Goal: Task Accomplishment & Management: Complete application form

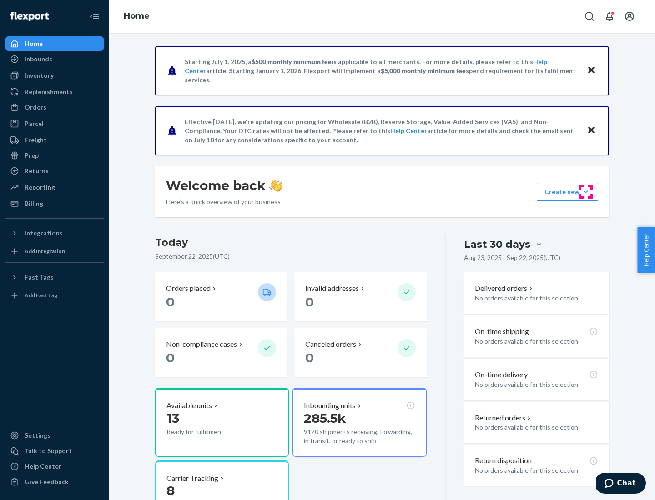
click at [585, 192] on button "Create new Create new inbound Create new order Create new product" at bounding box center [566, 192] width 61 height 18
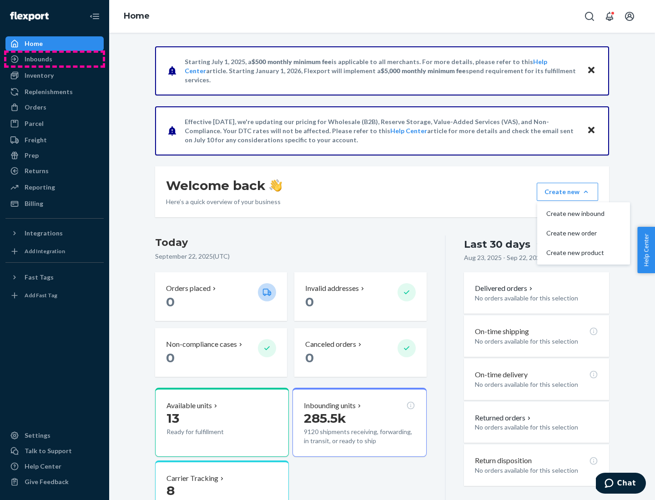
click at [55, 59] on div "Inbounds" at bounding box center [54, 59] width 96 height 13
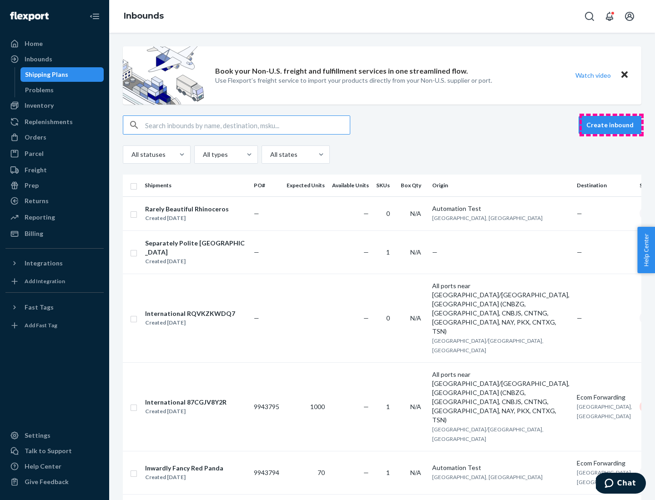
click at [611, 125] on button "Create inbound" at bounding box center [609, 125] width 63 height 18
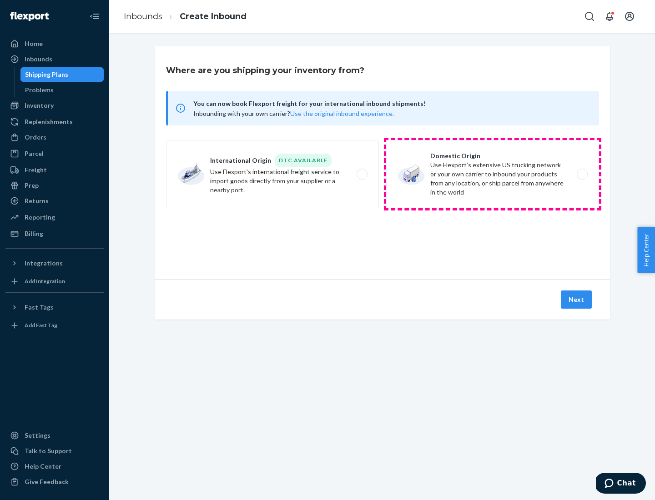
click at [492, 174] on label "Domestic Origin Use Flexport’s extensive US trucking network or your own carrie…" at bounding box center [492, 174] width 213 height 68
click at [581, 174] on input "Domestic Origin Use Flexport’s extensive US trucking network or your own carrie…" at bounding box center [584, 174] width 6 height 6
radio input "true"
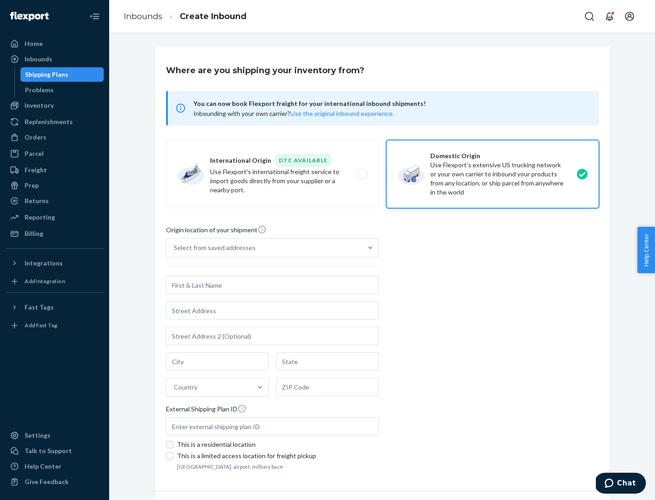
click at [212, 248] on div "Select from saved addresses" at bounding box center [215, 247] width 82 height 9
click at [175, 248] on input "Select from saved addresses" at bounding box center [174, 247] width 1 height 9
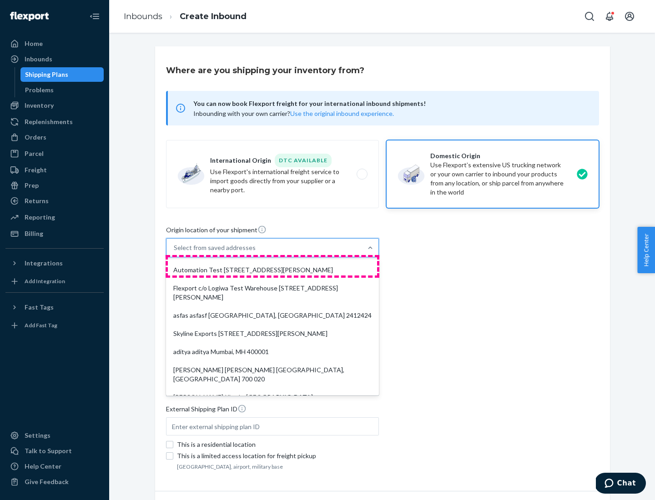
scroll to position [4, 0]
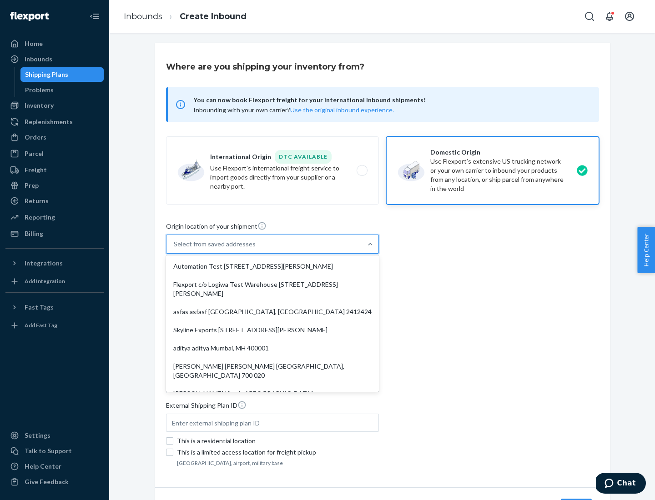
click at [272, 266] on div "Automation Test [STREET_ADDRESS][PERSON_NAME]" at bounding box center [272, 266] width 209 height 18
click at [175, 249] on input "option Automation Test [STREET_ADDRESS][PERSON_NAME]. 9 results available. Use …" at bounding box center [174, 244] width 1 height 9
type input "Automation Test"
type input "9th Floor"
type input "[GEOGRAPHIC_DATA]"
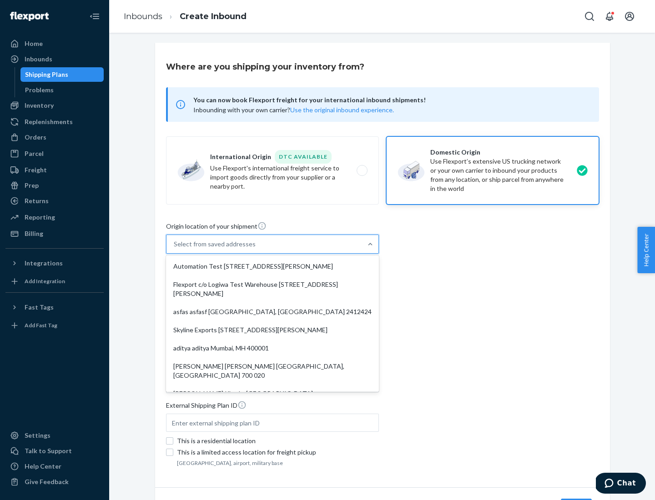
type input "CA"
type input "94104"
type input "[STREET_ADDRESS][PERSON_NAME]"
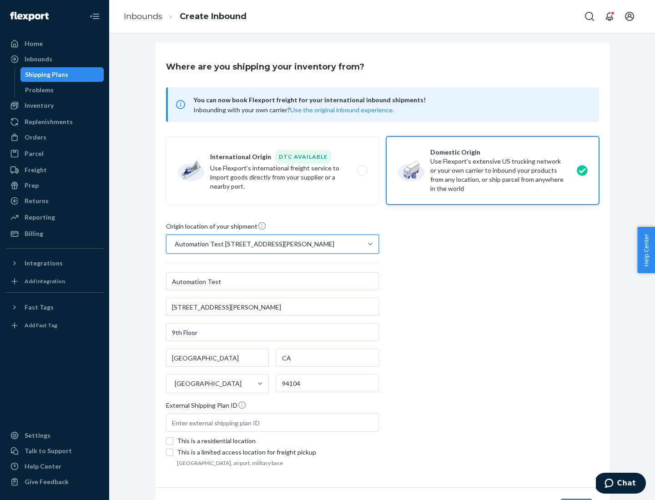
scroll to position [53, 0]
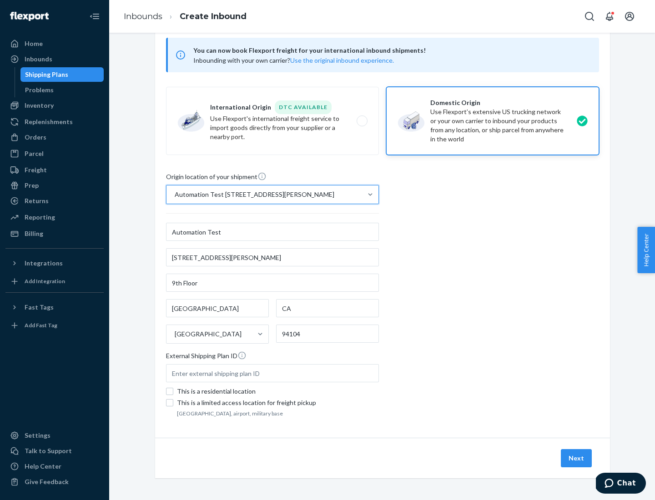
click at [576, 458] on button "Next" at bounding box center [575, 458] width 31 height 18
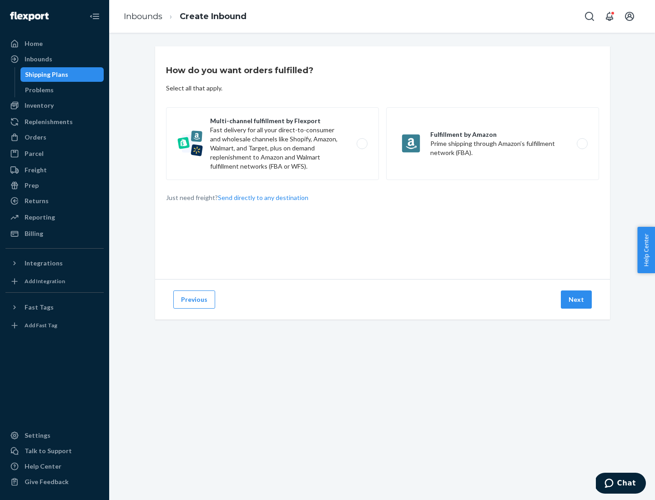
click at [272, 144] on label "Multi-channel fulfillment by Flexport Fast delivery for all your direct-to-cons…" at bounding box center [272, 143] width 213 height 73
click at [361, 144] on input "Multi-channel fulfillment by Flexport Fast delivery for all your direct-to-cons…" at bounding box center [364, 144] width 6 height 6
radio input "true"
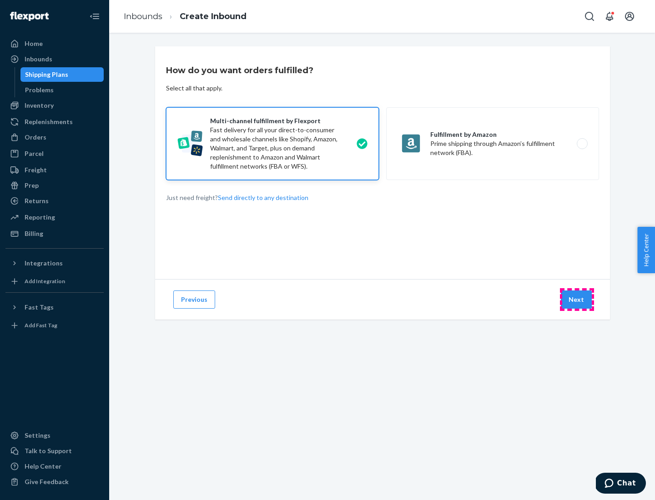
click at [576, 300] on button "Next" at bounding box center [575, 299] width 31 height 18
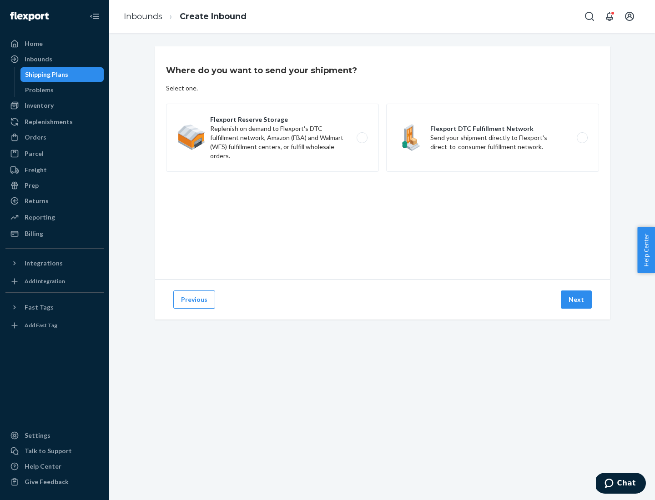
click at [492, 138] on label "Flexport DTC Fulfillment Network Send your shipment directly to Flexport's dire…" at bounding box center [492, 138] width 213 height 68
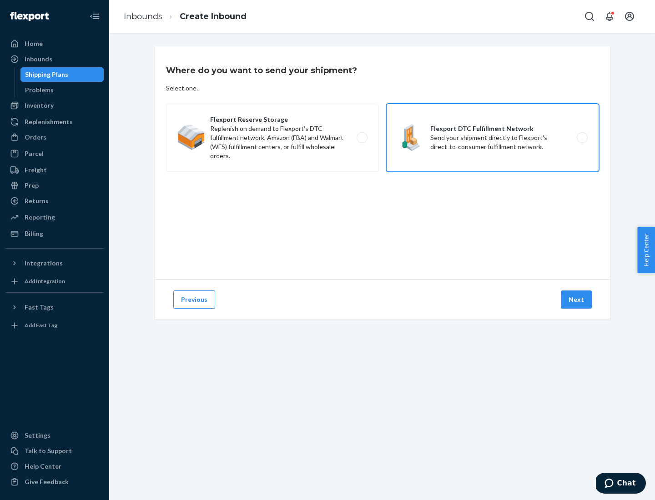
click at [581, 138] on input "Flexport DTC Fulfillment Network Send your shipment directly to Flexport's dire…" at bounding box center [584, 138] width 6 height 6
radio input "true"
click at [576, 300] on button "Next" at bounding box center [575, 299] width 31 height 18
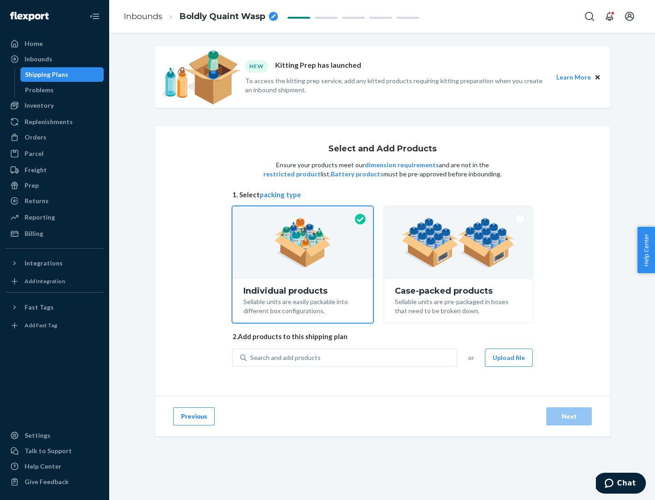
click at [458, 243] on img at bounding box center [457, 243] width 113 height 50
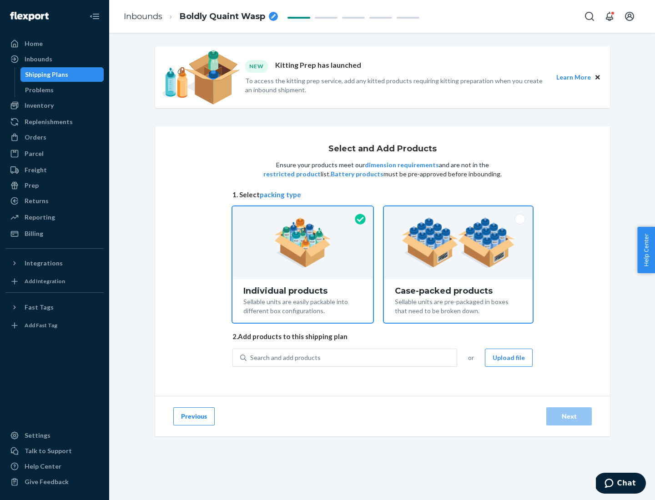
click at [458, 212] on input "Case-packed products Sellable units are pre-packaged in boxes that need to be b…" at bounding box center [458, 209] width 6 height 6
radio input "true"
radio input "false"
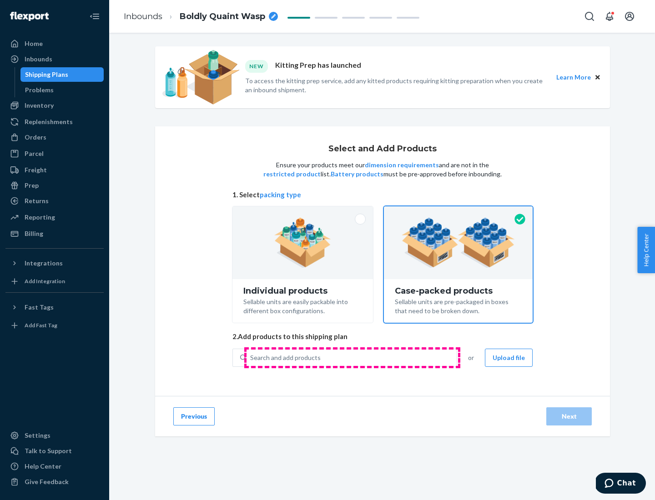
click at [352, 357] on div "Search and add products" at bounding box center [351, 358] width 210 height 16
click at [251, 357] on input "Search and add products" at bounding box center [250, 357] width 1 height 9
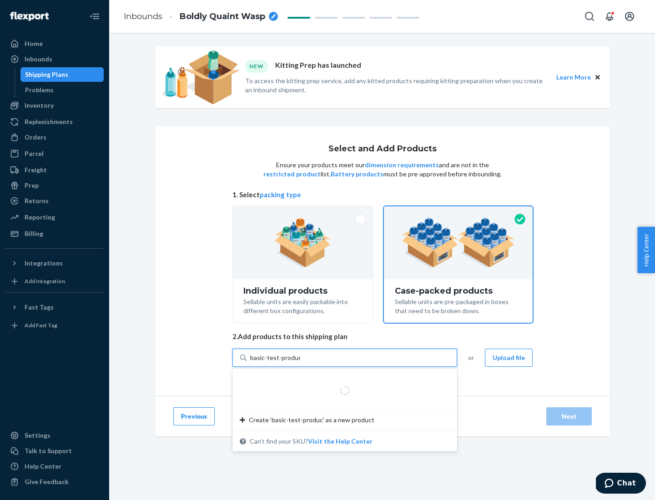
type input "basic-test-product-1"
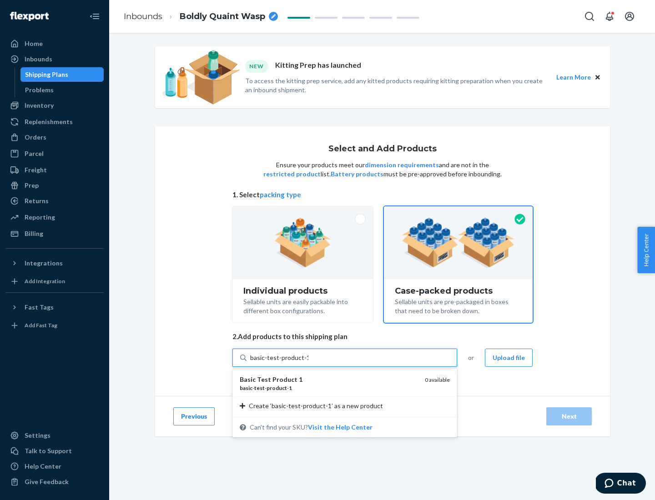
click at [329, 388] on div "basic - test - product - 1" at bounding box center [329, 388] width 178 height 8
click at [308, 362] on input "basic-test-product-1" at bounding box center [279, 357] width 58 height 9
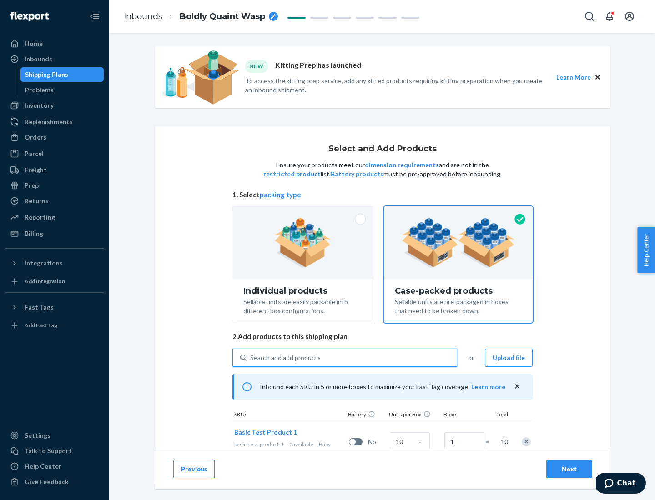
scroll to position [33, 0]
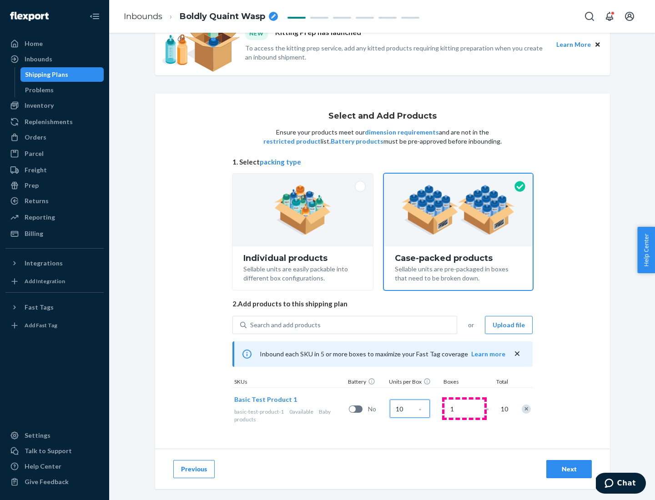
type input "10"
type input "7"
click at [569, 469] on div "Next" at bounding box center [569, 469] width 30 height 9
radio input "true"
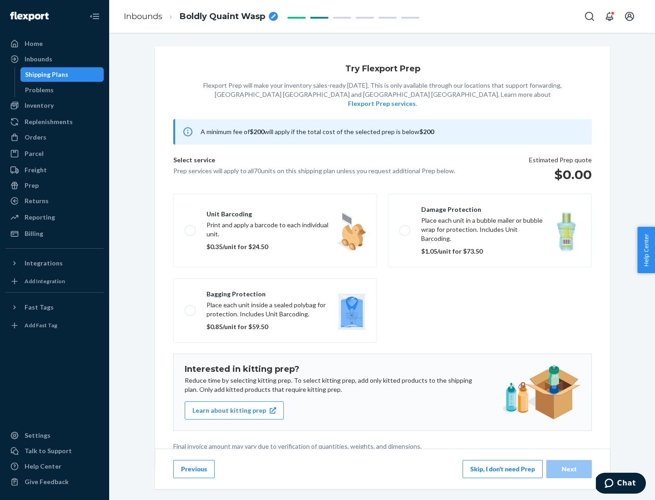
scroll to position [2, 0]
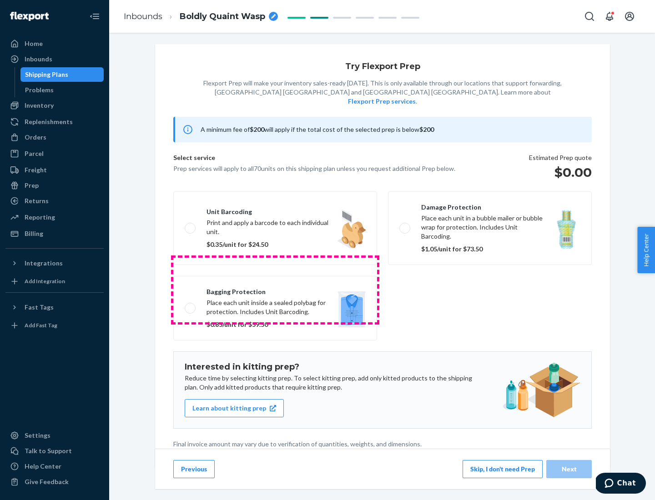
click at [275, 290] on label "Bagging protection Place each unit inside a sealed polybag for protection. Incl…" at bounding box center [275, 308] width 204 height 65
click at [190, 305] on input "Bagging protection Place each unit inside a sealed polybag for protection. Incl…" at bounding box center [188, 308] width 6 height 6
checkbox input "true"
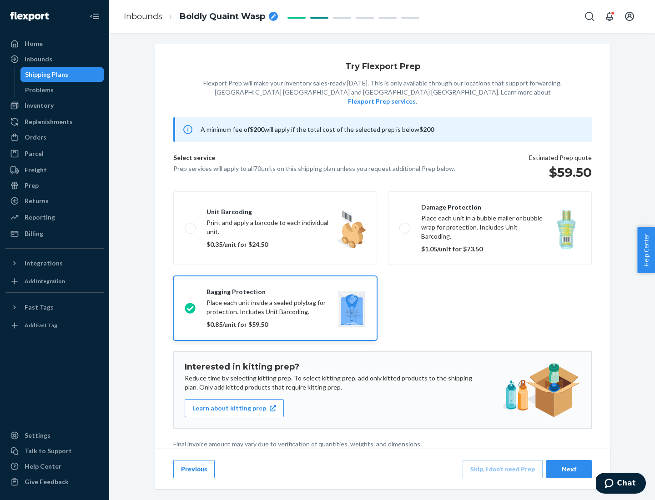
click at [569, 469] on div "Next" at bounding box center [569, 469] width 30 height 9
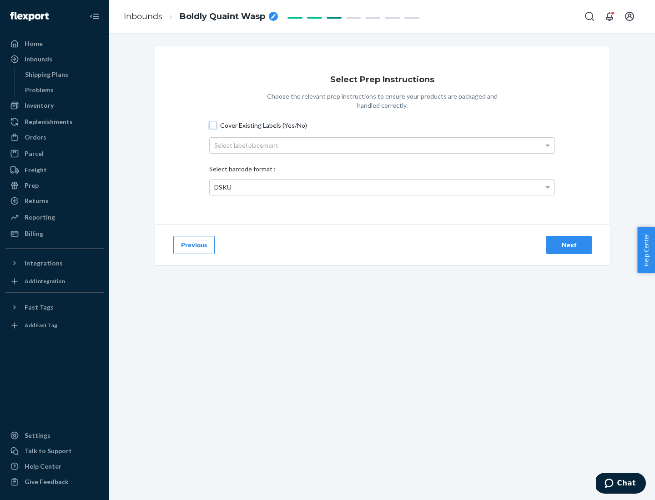
click at [213, 125] on input "Cover Existing Labels (Yes/No)" at bounding box center [212, 125] width 7 height 7
checkbox input "true"
click at [382, 145] on div "Select label placement" at bounding box center [382, 145] width 345 height 15
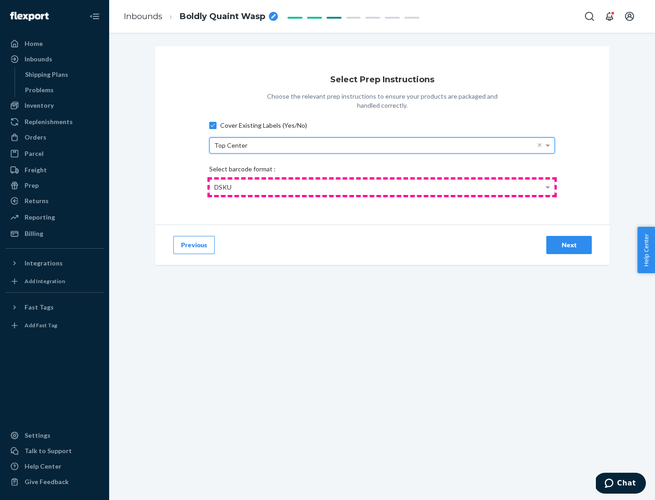
click at [382, 187] on div "DSKU" at bounding box center [382, 187] width 345 height 15
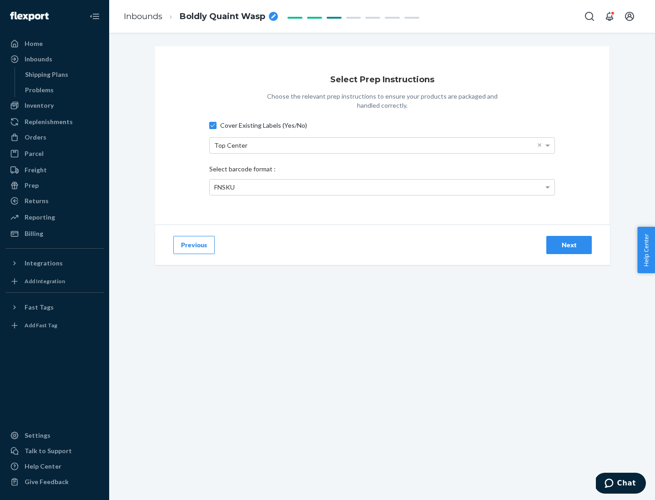
click at [569, 245] on div "Next" at bounding box center [569, 244] width 30 height 9
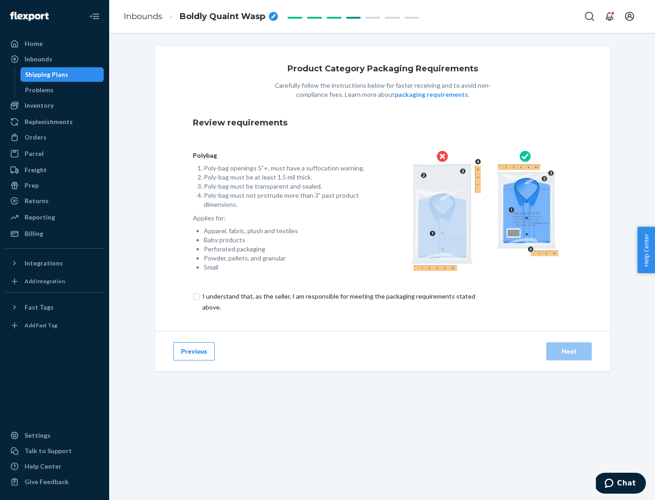
click at [338, 301] on input "checkbox" at bounding box center [344, 302] width 302 height 22
checkbox input "true"
click at [569, 351] on div "Next" at bounding box center [569, 351] width 30 height 9
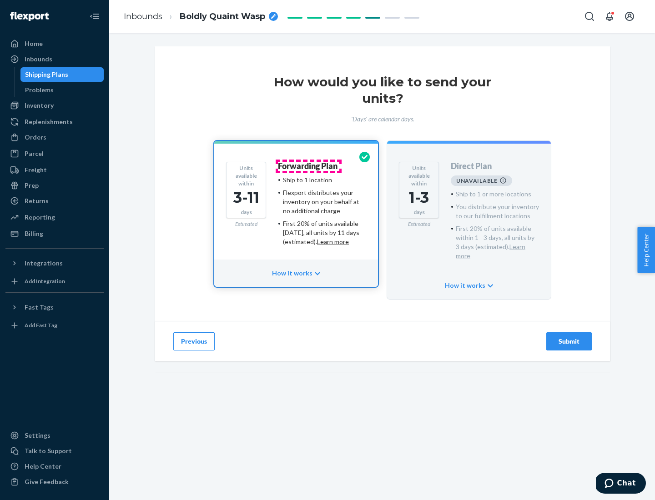
click at [308, 166] on h4 "Forwarding Plan" at bounding box center [308, 166] width 60 height 9
click at [569, 337] on div "Submit" at bounding box center [569, 341] width 30 height 9
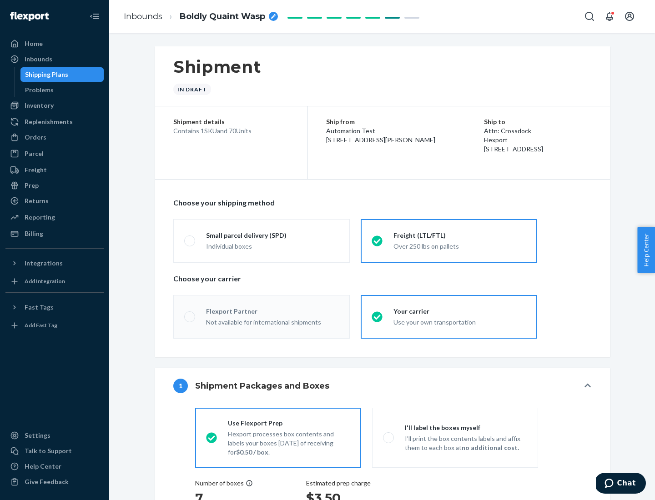
radio input "true"
radio input "false"
radio input "true"
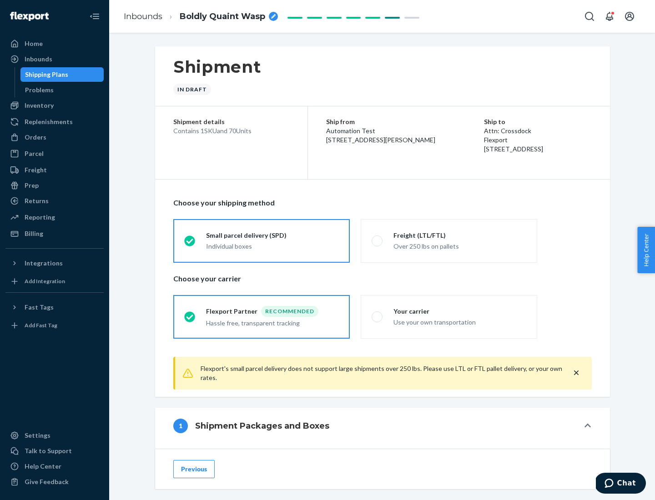
click at [272, 245] on div "Individual boxes" at bounding box center [272, 246] width 133 height 9
click at [190, 244] on input "Small parcel delivery (SPD) Individual boxes" at bounding box center [187, 241] width 6 height 6
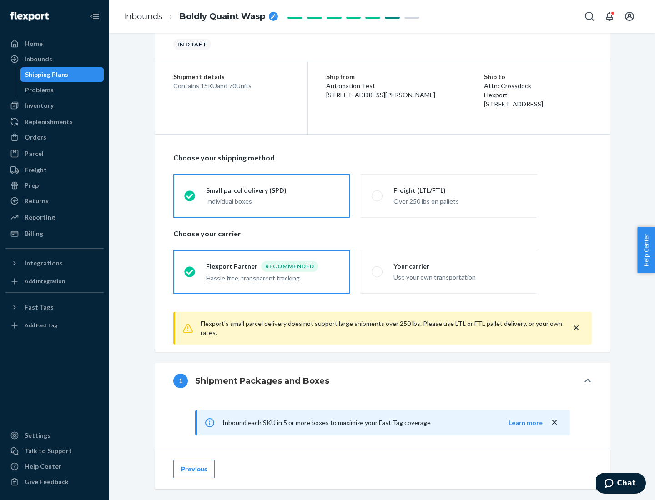
click at [460, 266] on div "Your carrier" at bounding box center [459, 266] width 133 height 9
click at [377, 269] on input "Your carrier Use your own transportation" at bounding box center [374, 272] width 6 height 6
radio input "true"
radio input "false"
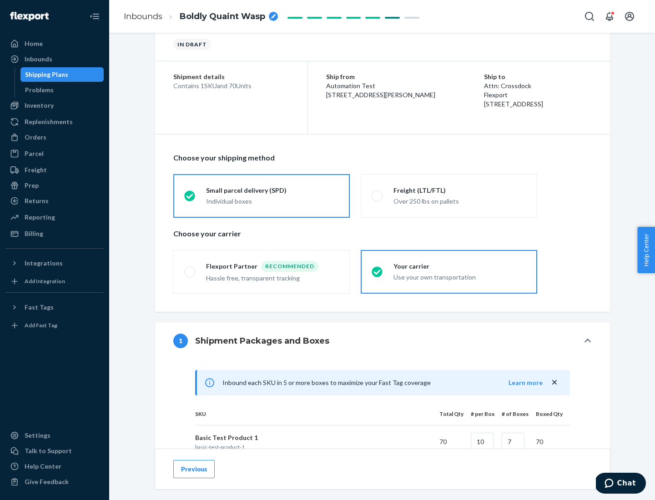
scroll to position [220, 0]
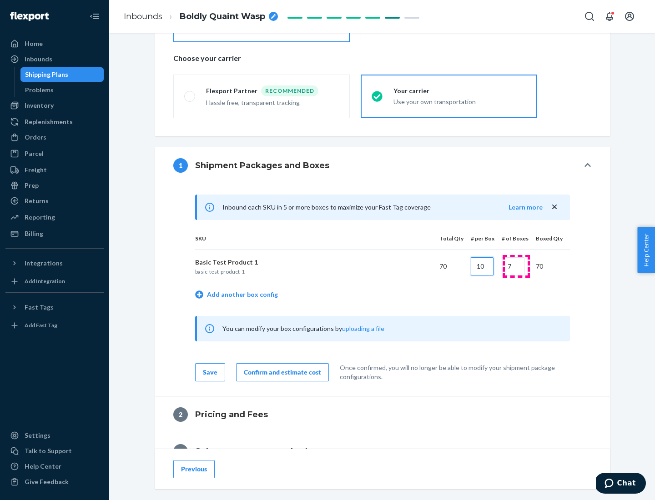
type input "10"
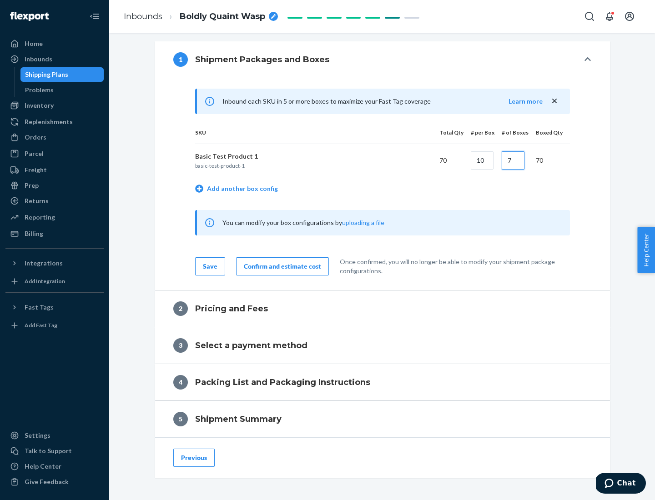
type input "7"
click at [280, 266] on div "Confirm and estimate cost" at bounding box center [282, 266] width 77 height 9
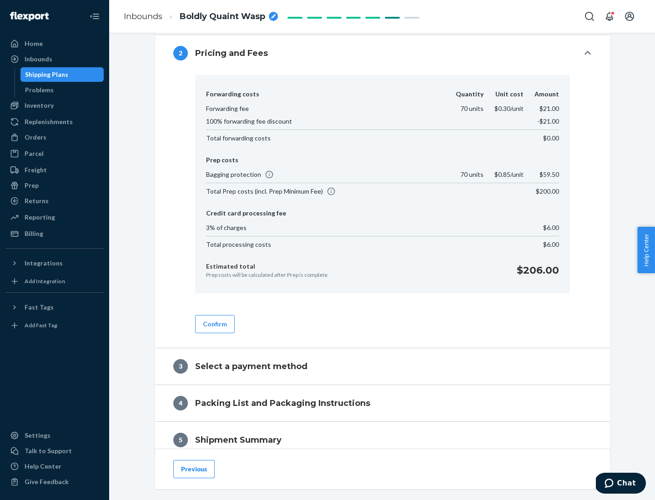
scroll to position [427, 0]
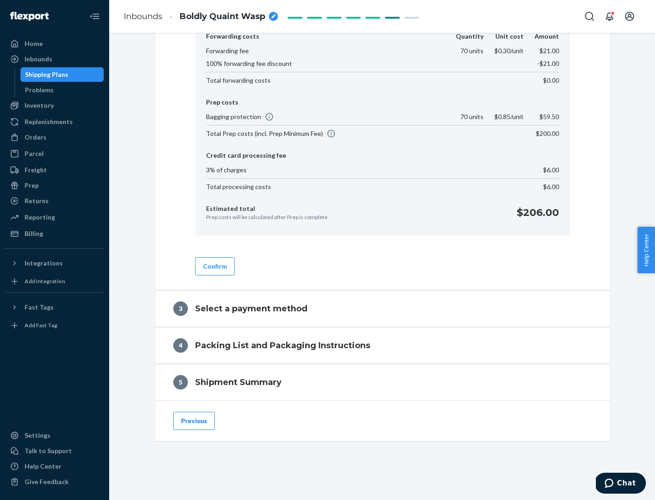
click at [214, 266] on button "Confirm" at bounding box center [215, 266] width 40 height 18
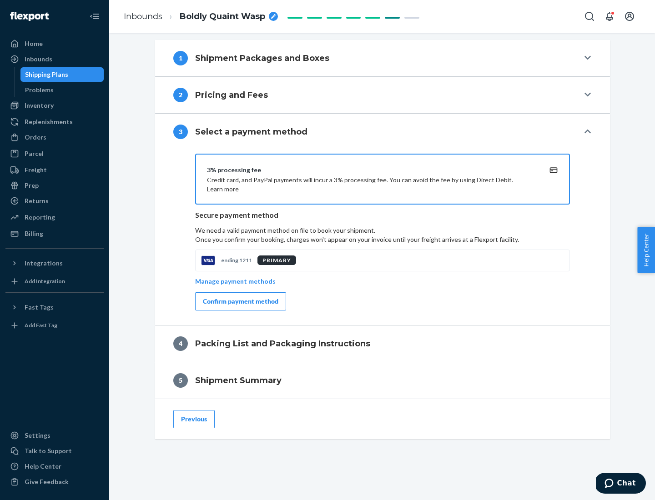
scroll to position [328, 0]
click at [240, 301] on div "Confirm payment method" at bounding box center [240, 301] width 75 height 9
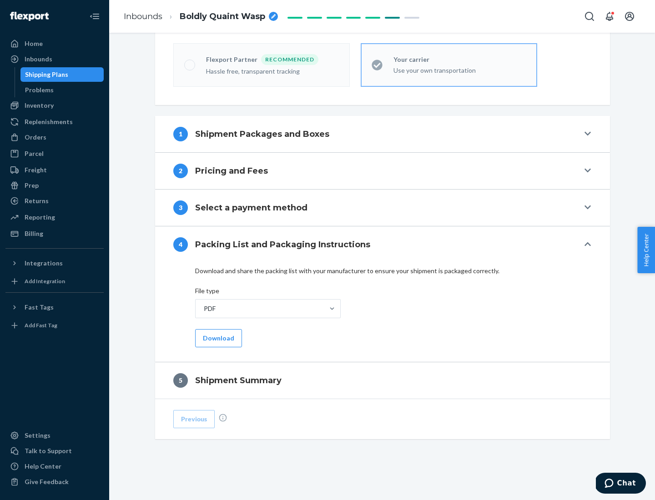
scroll to position [252, 0]
click at [217, 338] on button "Download" at bounding box center [218, 338] width 47 height 18
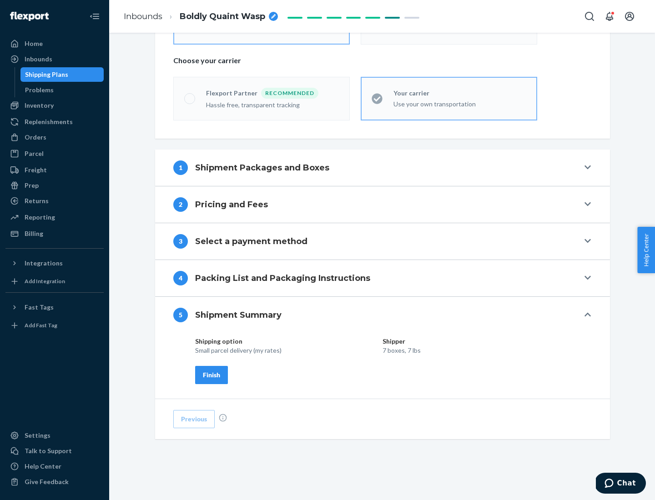
scroll to position [218, 0]
